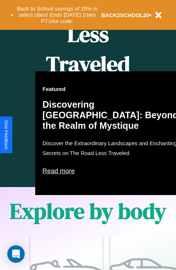
scroll to position [881, 0]
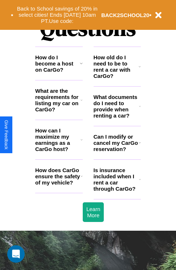
click at [117, 152] on h3 "Can I modify or cancel my CarGo reservation?" at bounding box center [116, 142] width 45 height 19
click at [59, 73] on h3 "How do I become a host on CarGo?" at bounding box center [57, 63] width 45 height 19
click at [59, 112] on h3 "What are the requirements for listing my car on CarGo?" at bounding box center [57, 100] width 45 height 25
click at [117, 152] on h3 "Can I modify or cancel my CarGo reservation?" at bounding box center [116, 142] width 45 height 19
click at [81, 103] on icon at bounding box center [82, 100] width 2 height 6
